Goal: Task Accomplishment & Management: Use online tool/utility

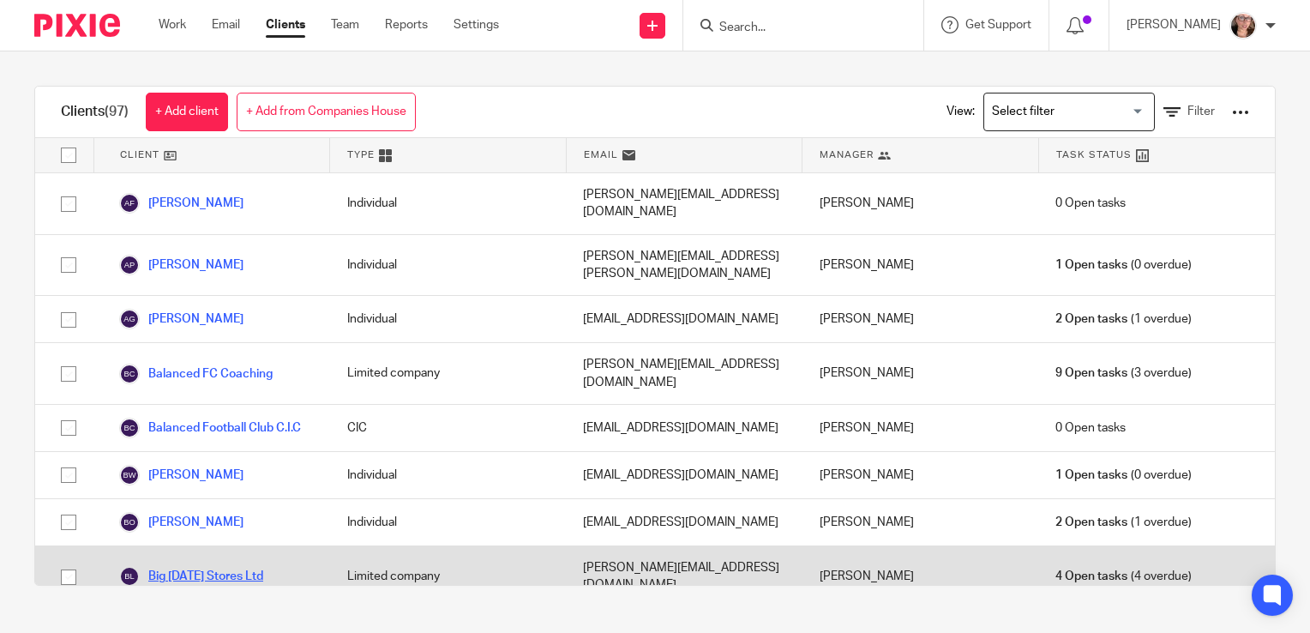
click at [242, 566] on link "Big [DATE] Stores Ltd" at bounding box center [191, 576] width 144 height 21
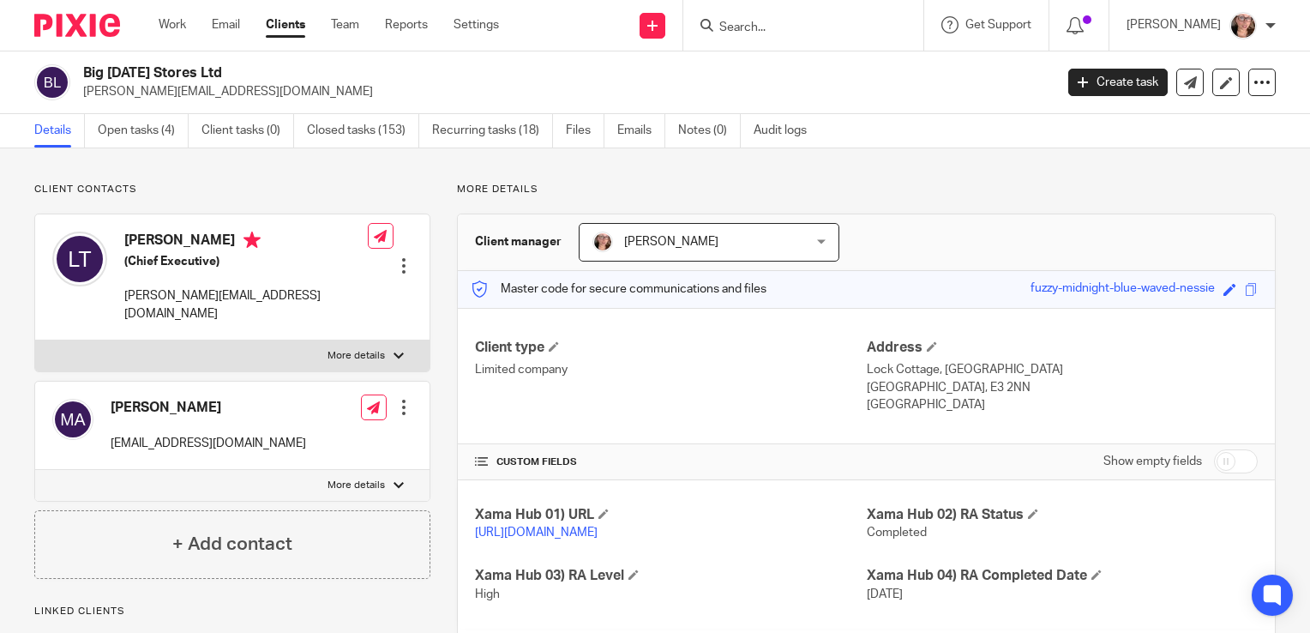
click at [1256, 96] on div "Big Karma Stores Ltd lisa@big-beauty.co.uk Create task Update from Companies Ho…" at bounding box center [655, 82] width 1242 height 36
click at [1255, 88] on icon at bounding box center [1262, 82] width 17 height 17
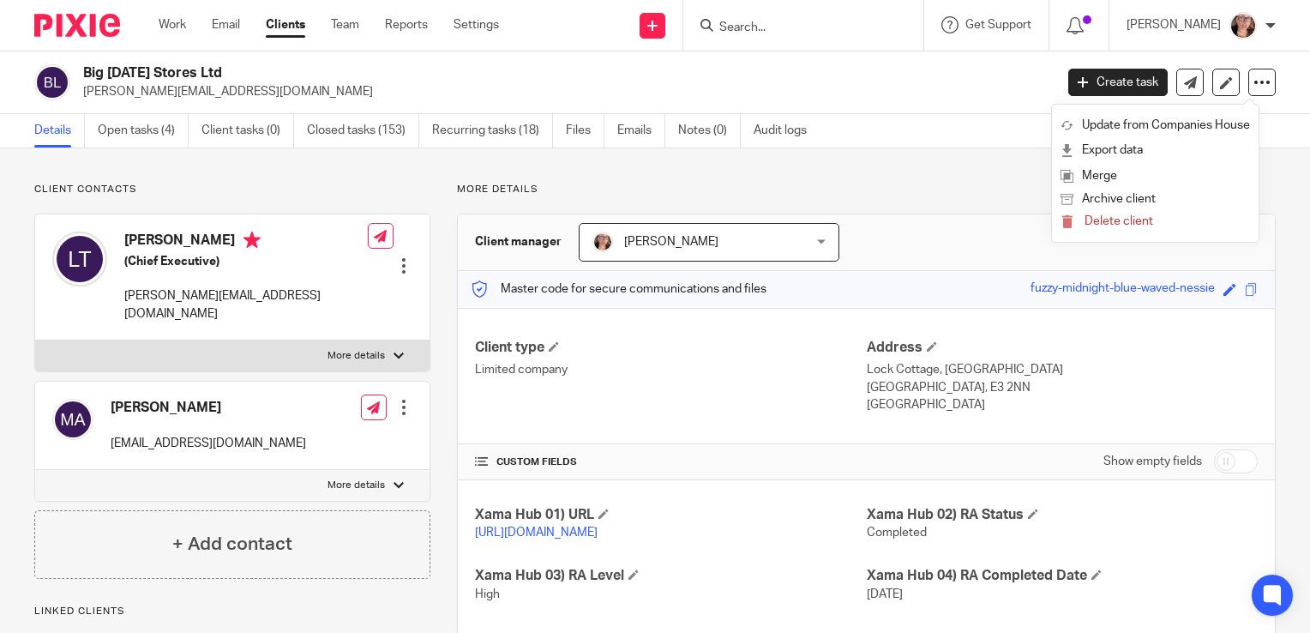
click at [968, 135] on div "Details Open tasks (4) Client tasks (0) Closed tasks (153) Recurring tasks (18)…" at bounding box center [655, 131] width 1310 height 34
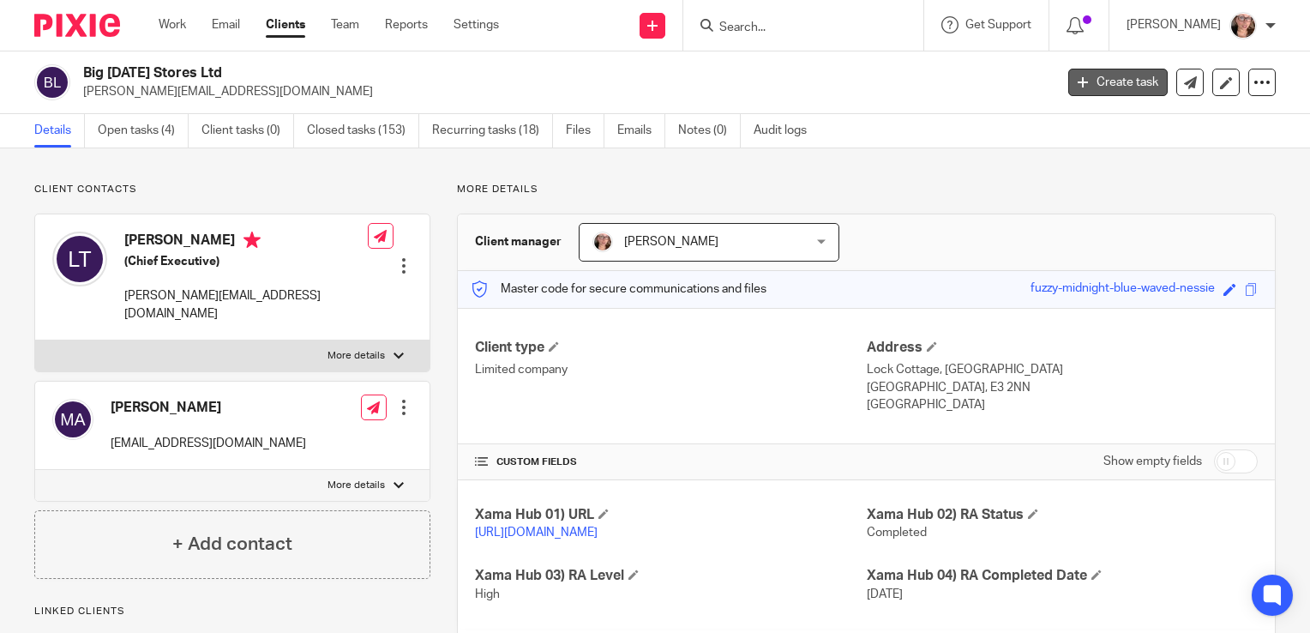
click at [1093, 87] on link "Create task" at bounding box center [1118, 82] width 99 height 27
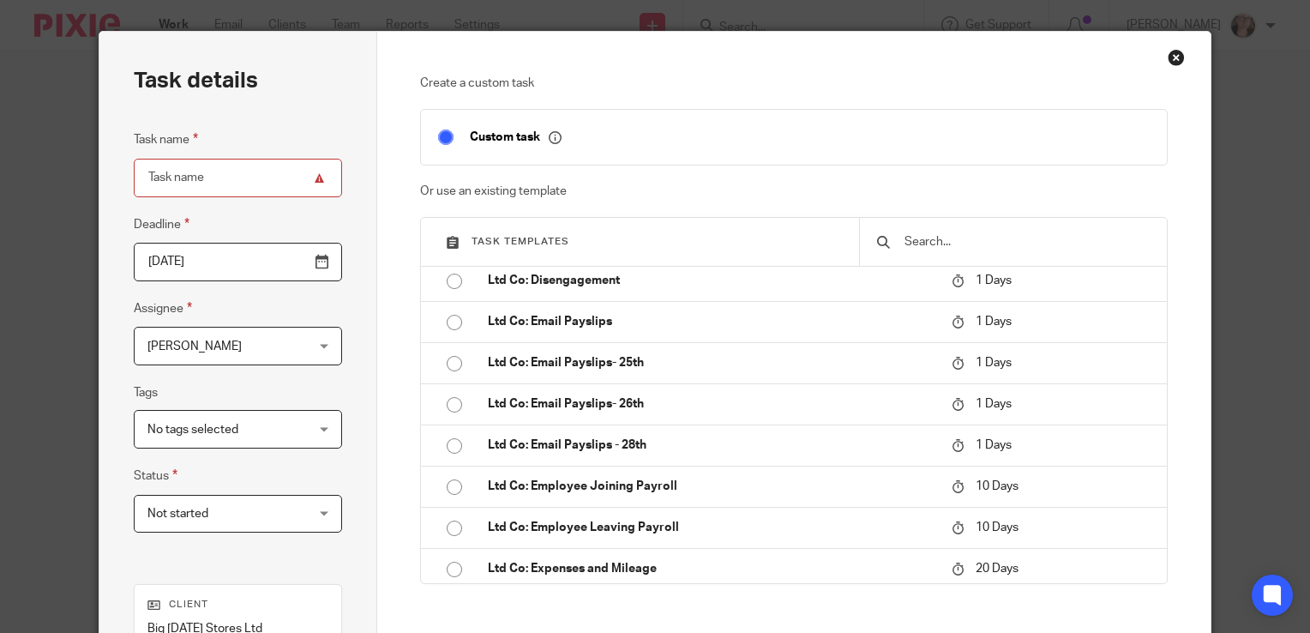
scroll to position [1543, 0]
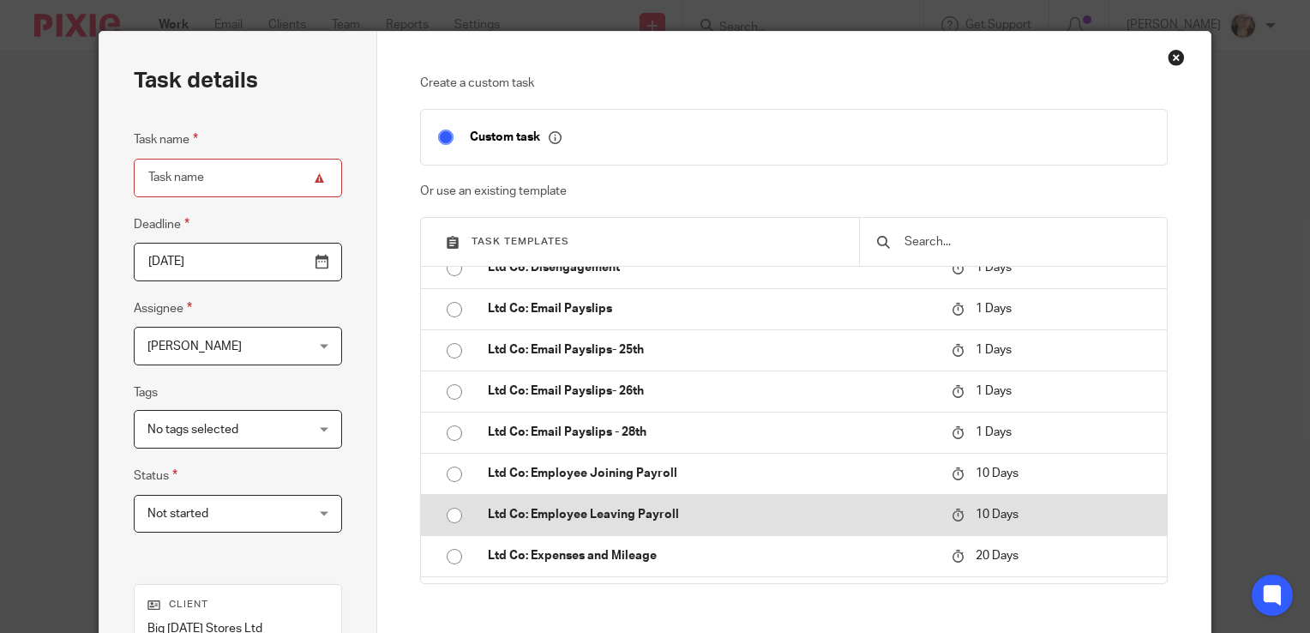
click at [454, 509] on input "radio" at bounding box center [454, 515] width 33 height 33
type input "2025-09-01"
type input "Ltd Co: Employee Leaving Payroll"
checkbox input "false"
radio input "false"
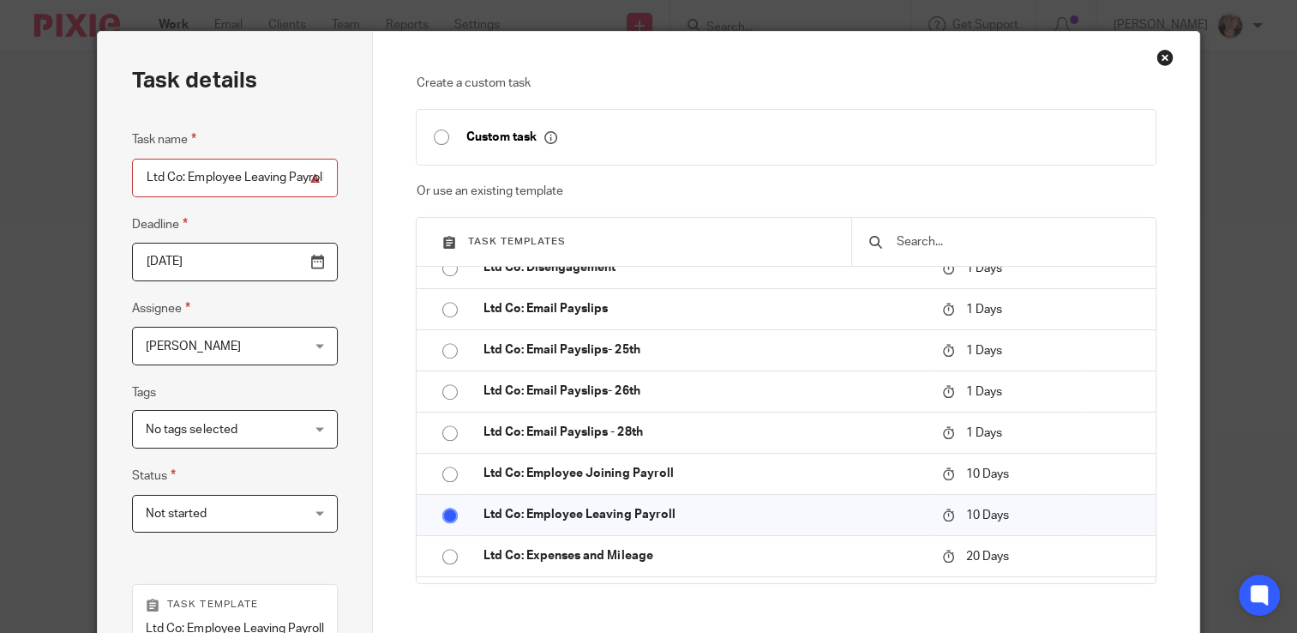
click at [315, 266] on input "2025-09-01" at bounding box center [235, 262] width 206 height 39
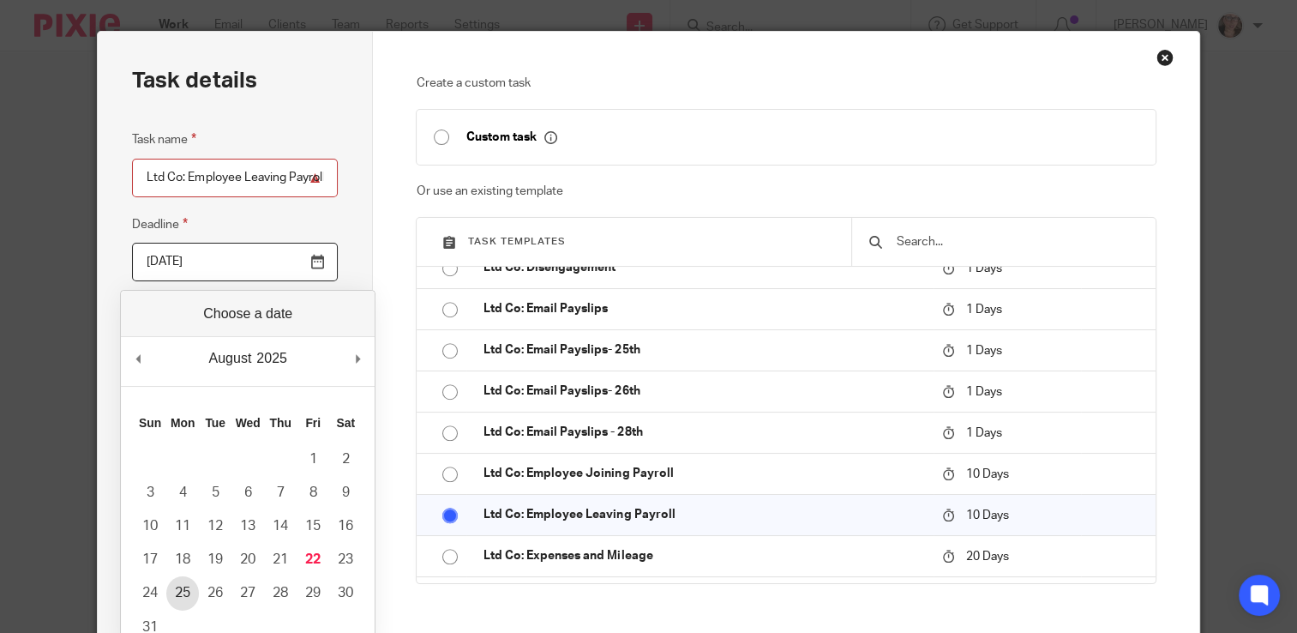
type input "2025-08-25"
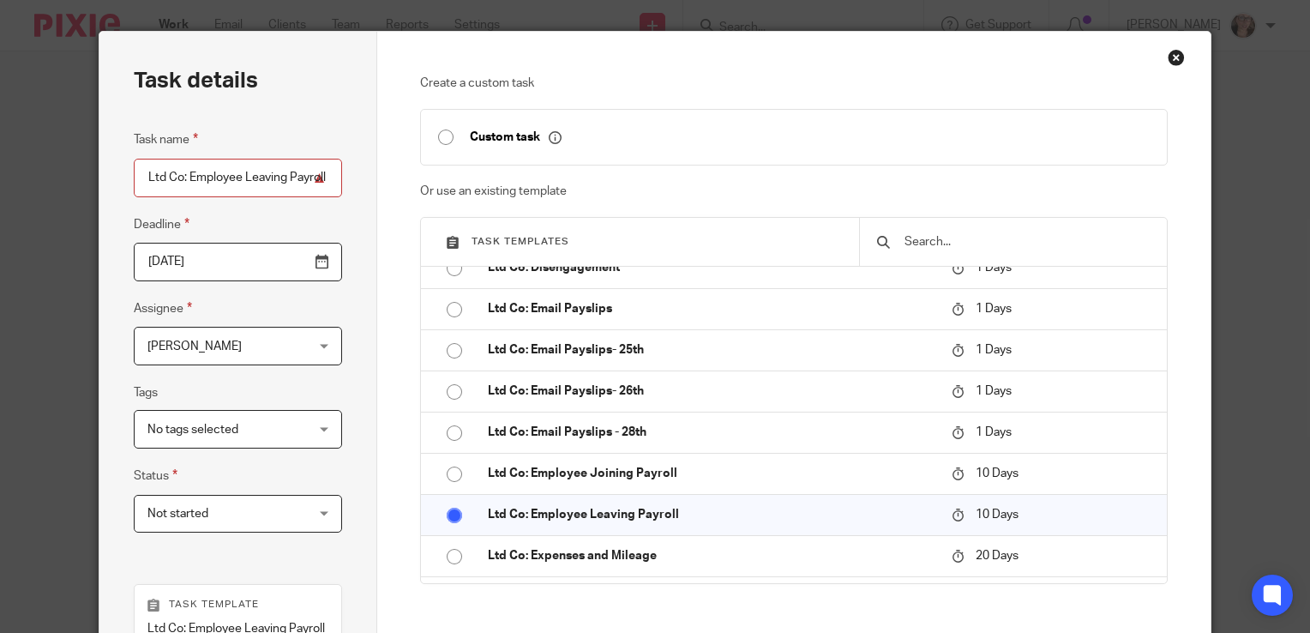
click at [277, 419] on span "No tags selected" at bounding box center [225, 429] width 155 height 36
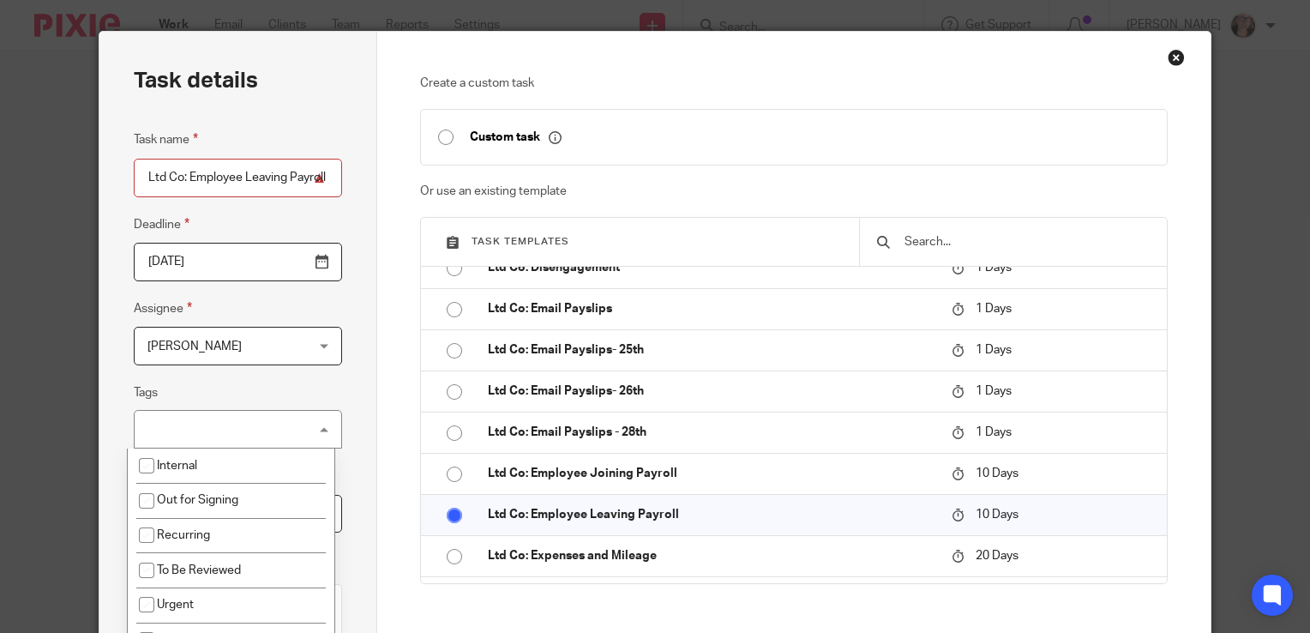
click at [304, 383] on fieldset "Tags No tags selected Internal Out for Signing Recurring To Be Reviewed Urgent …" at bounding box center [238, 415] width 208 height 66
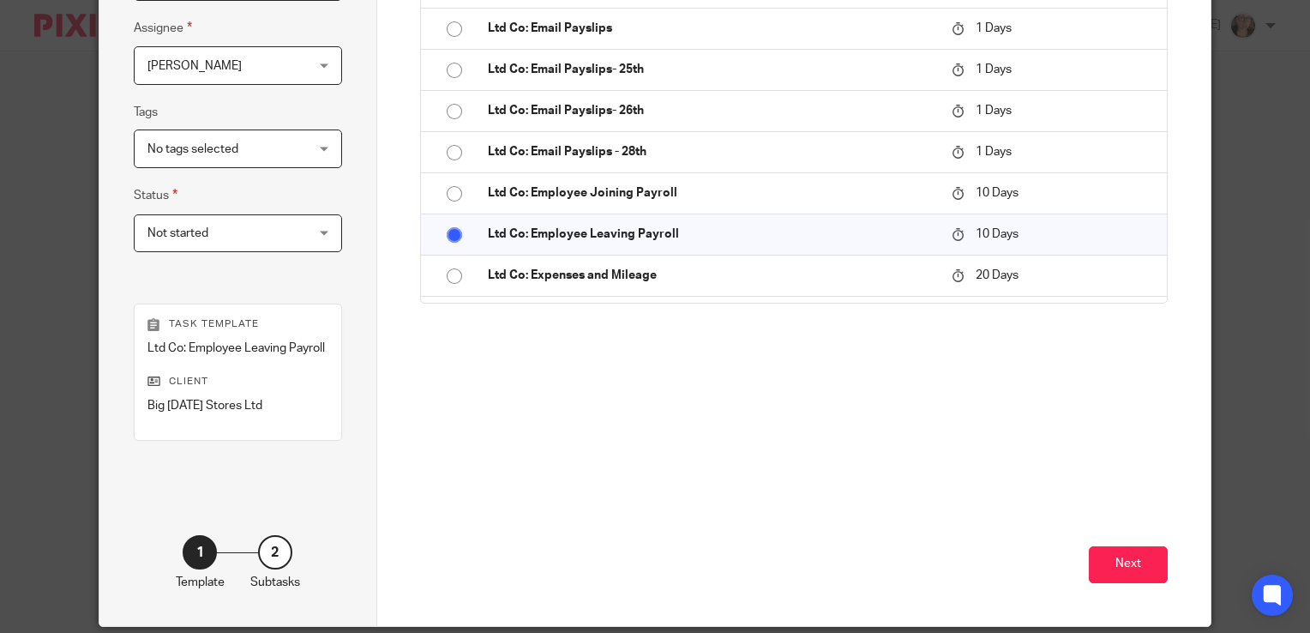
scroll to position [320, 0]
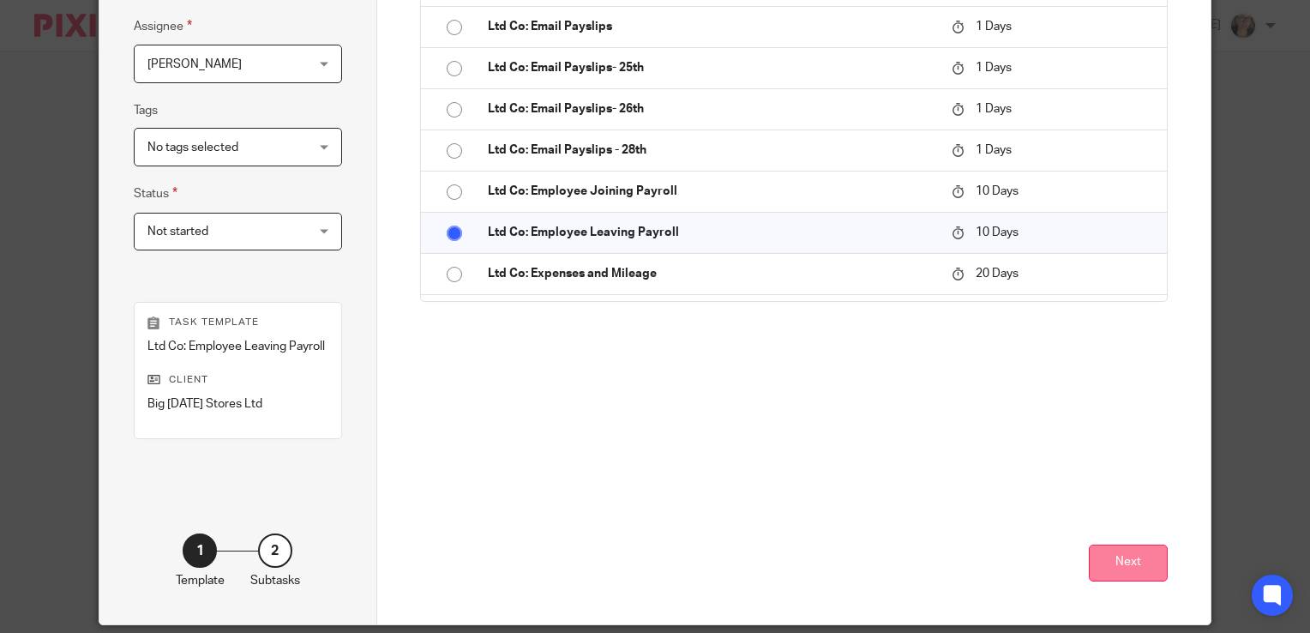
click at [1106, 561] on button "Next" at bounding box center [1128, 563] width 79 height 37
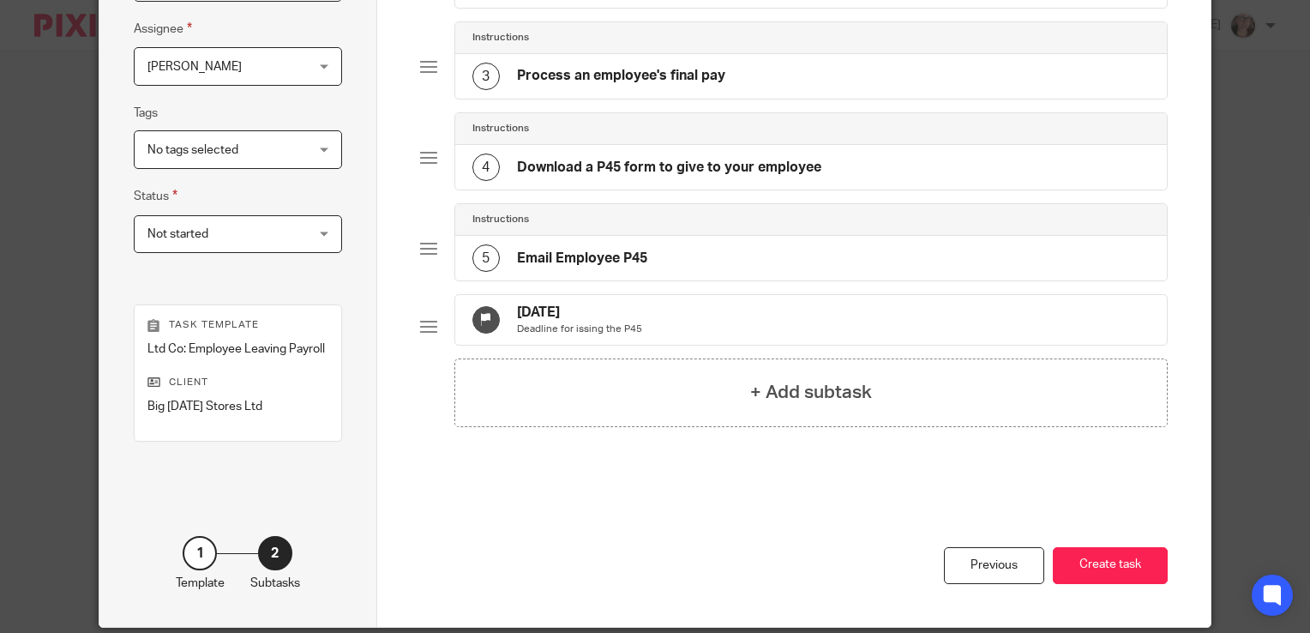
scroll to position [319, 0]
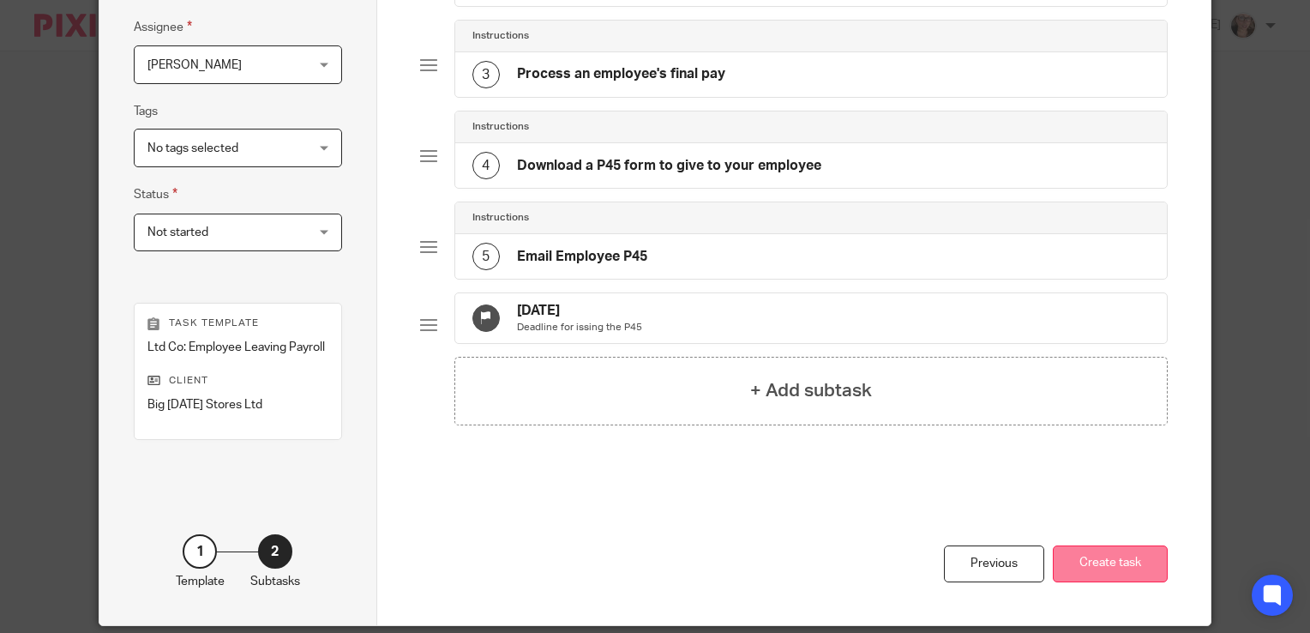
click at [1099, 569] on button "Create task" at bounding box center [1110, 563] width 115 height 37
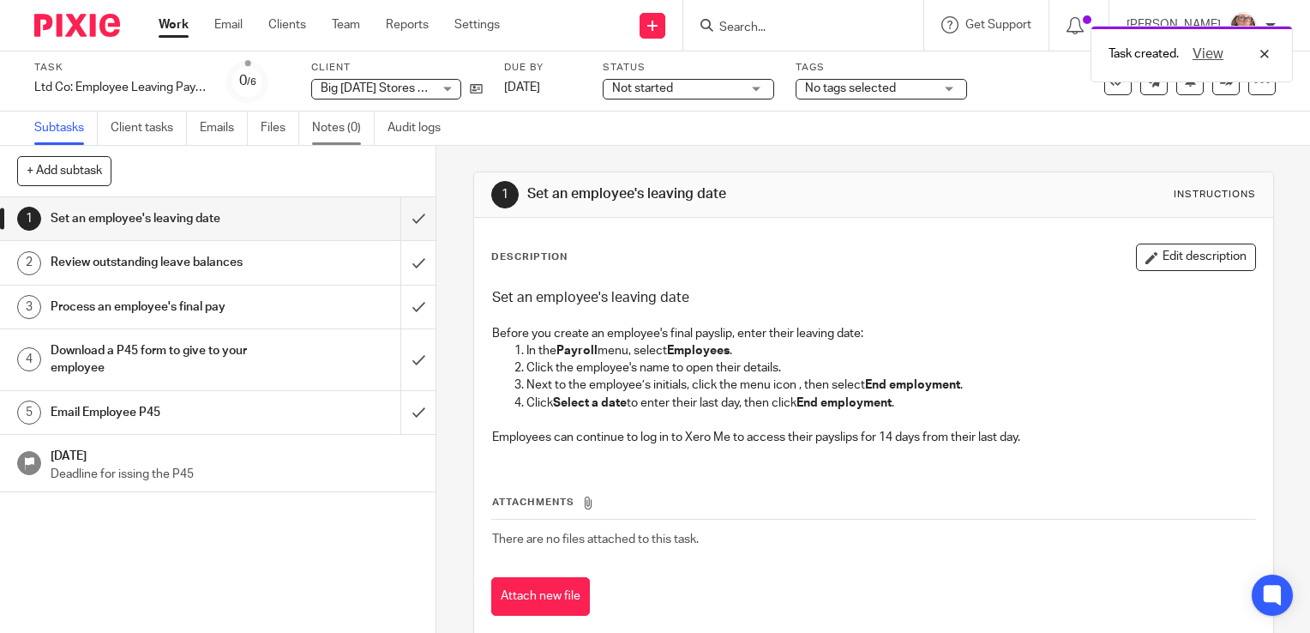
click at [338, 131] on link "Notes (0)" at bounding box center [343, 127] width 63 height 33
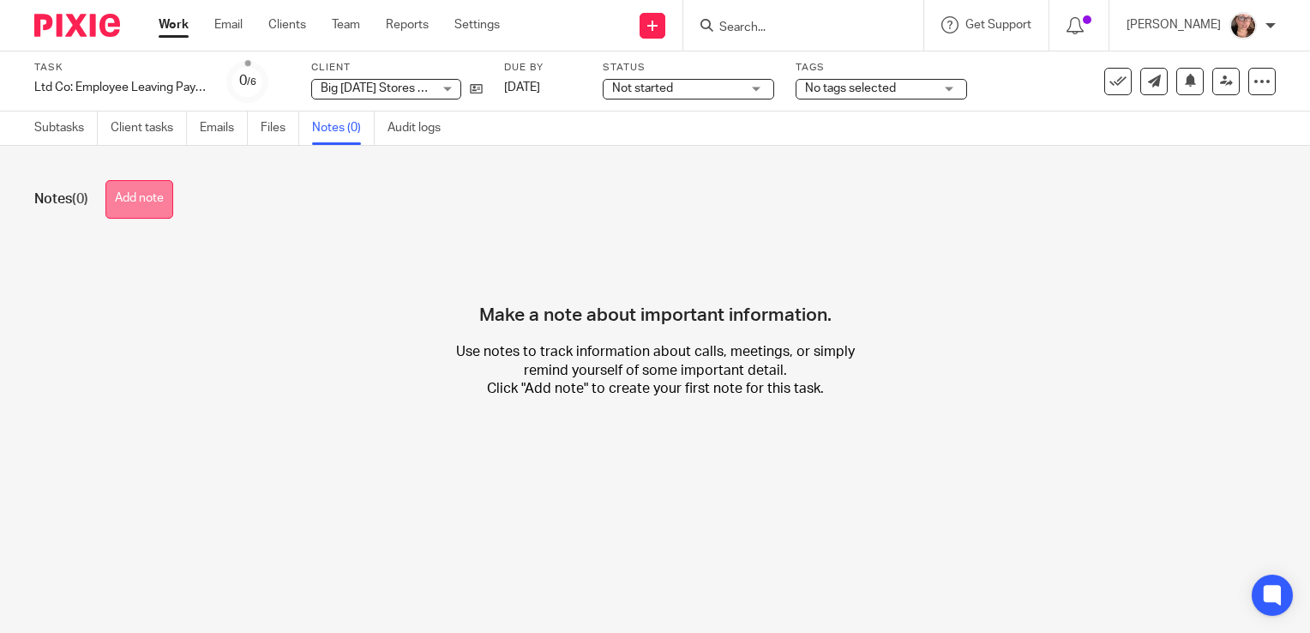
click at [150, 198] on button "Add note" at bounding box center [139, 199] width 68 height 39
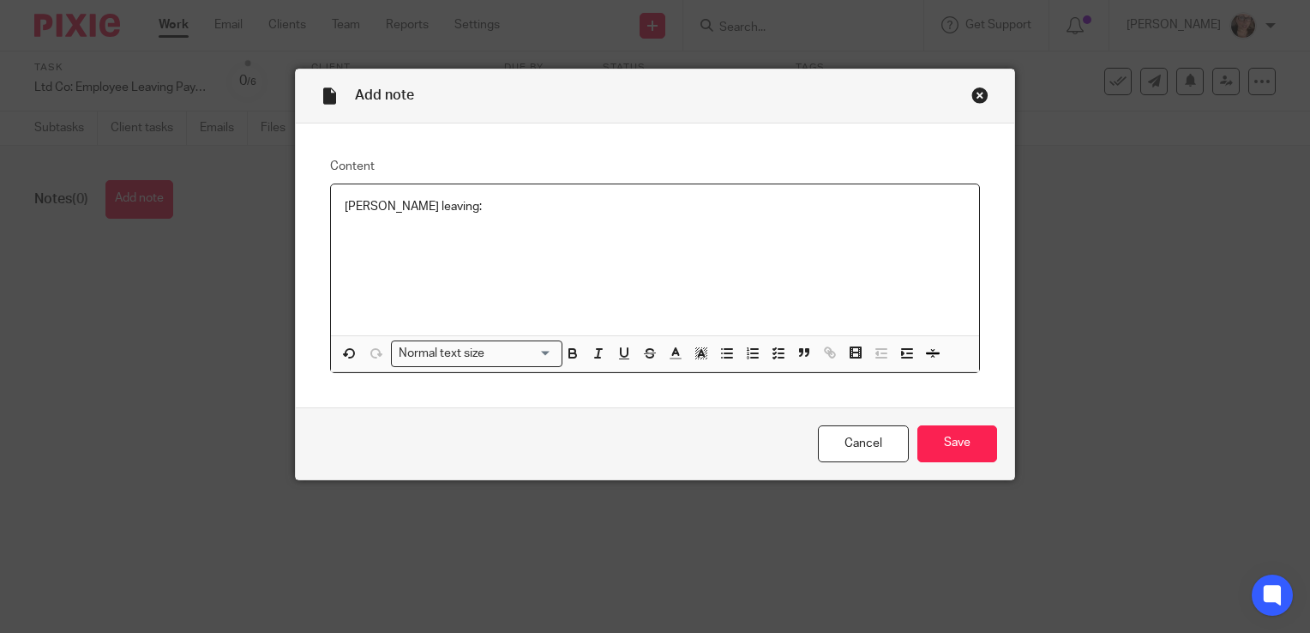
click at [525, 225] on div "olivia leaving:" at bounding box center [655, 259] width 648 height 151
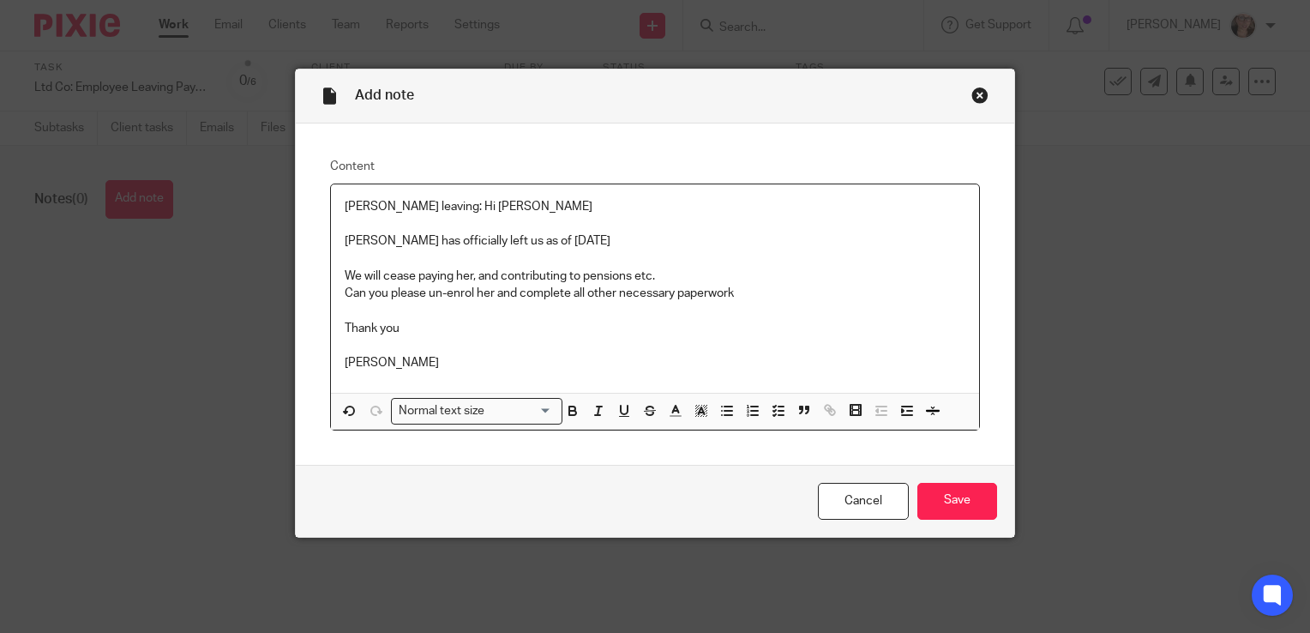
click at [484, 208] on p "olivia leaving: Hi Louise" at bounding box center [655, 206] width 621 height 17
click at [918, 492] on input "Save" at bounding box center [958, 501] width 80 height 37
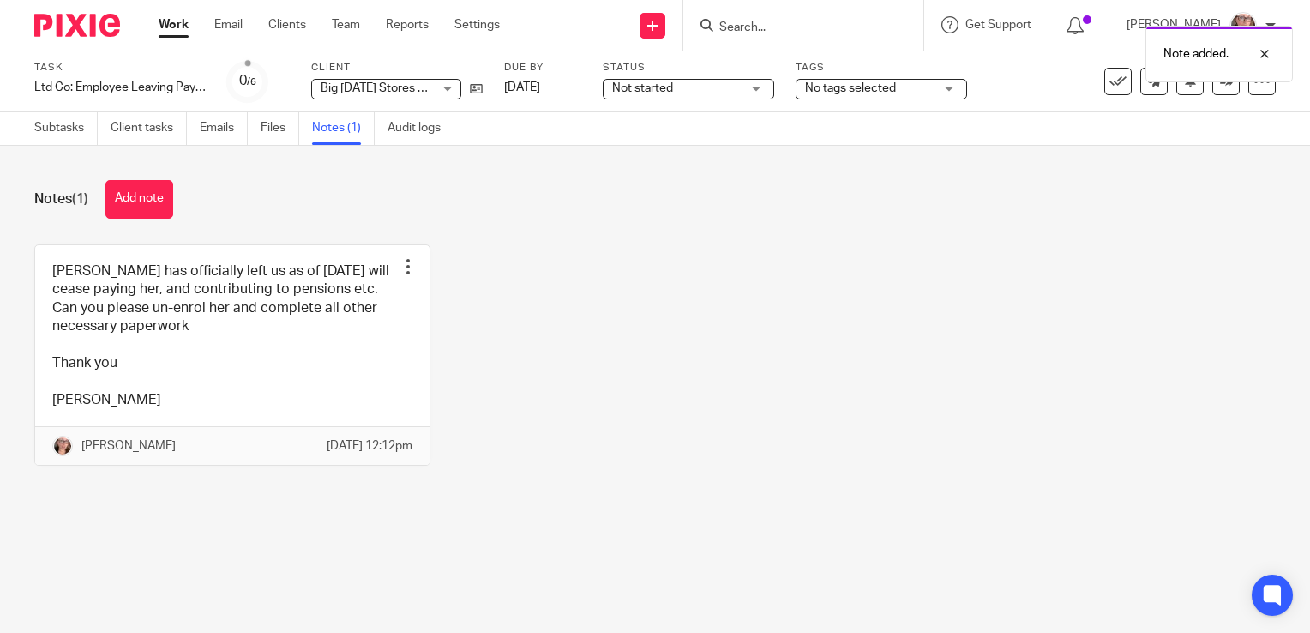
click at [176, 20] on link "Work" at bounding box center [174, 24] width 30 height 17
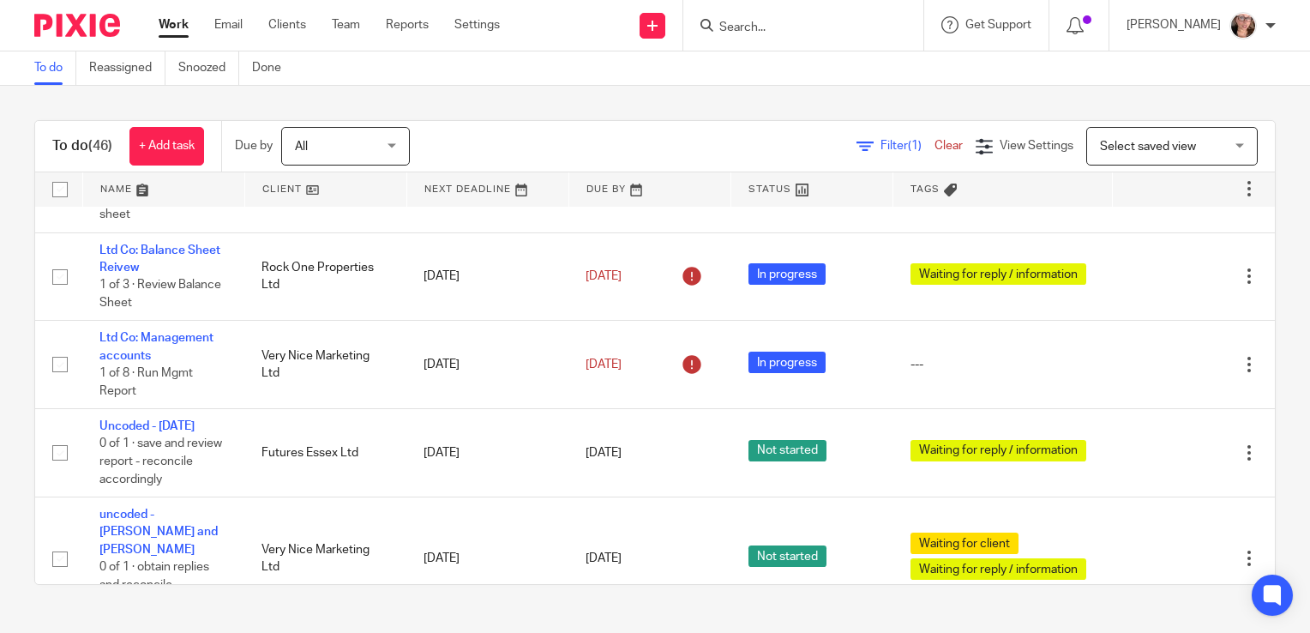
scroll to position [916, 0]
